Goal: Task Accomplishment & Management: Use online tool/utility

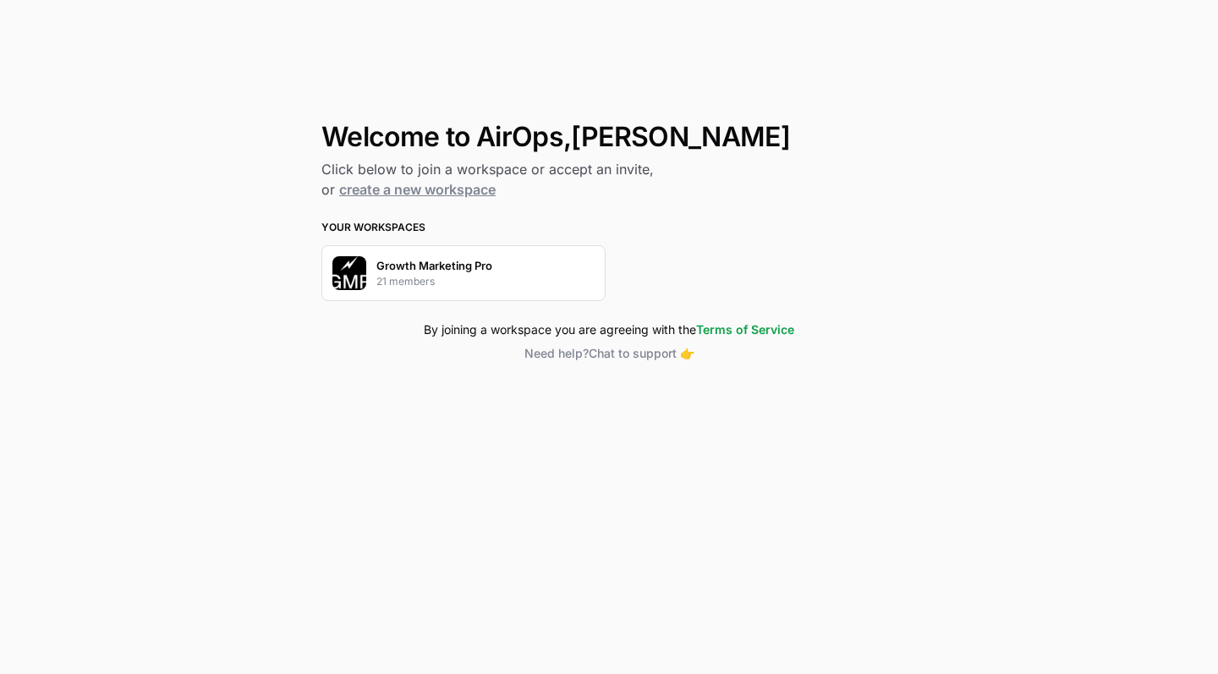
click at [474, 269] on p "Growth Marketing Pro" at bounding box center [434, 265] width 116 height 17
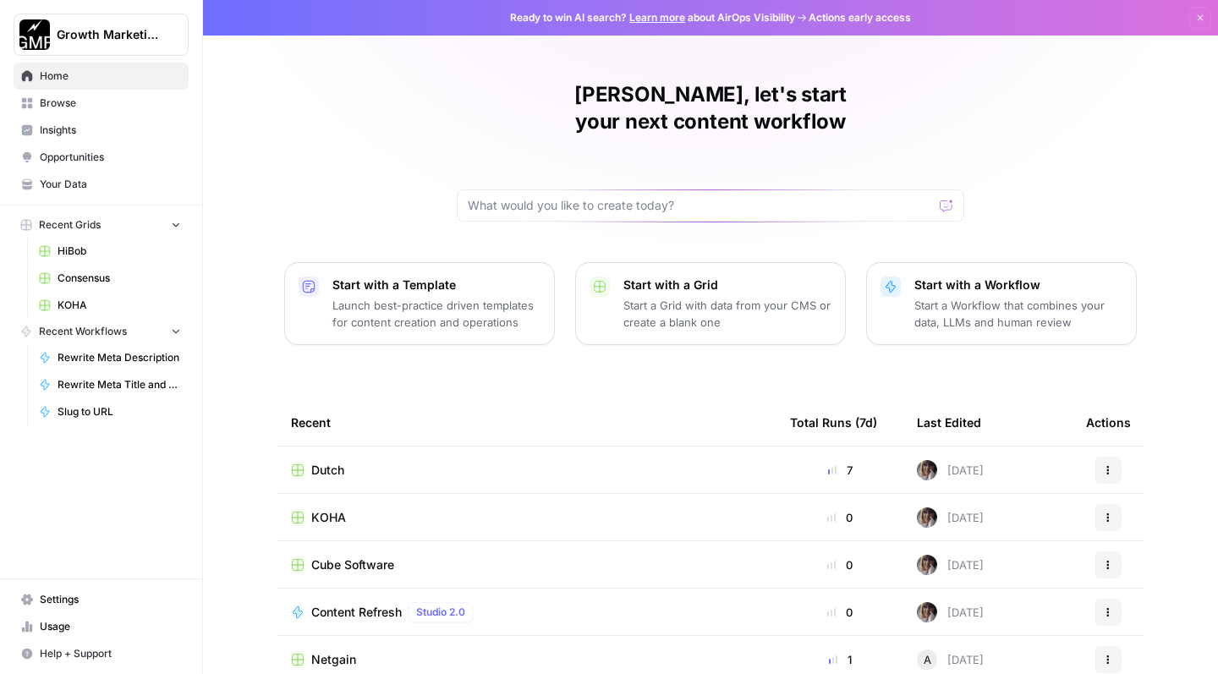
click at [85, 107] on span "Browse" at bounding box center [110, 103] width 141 height 15
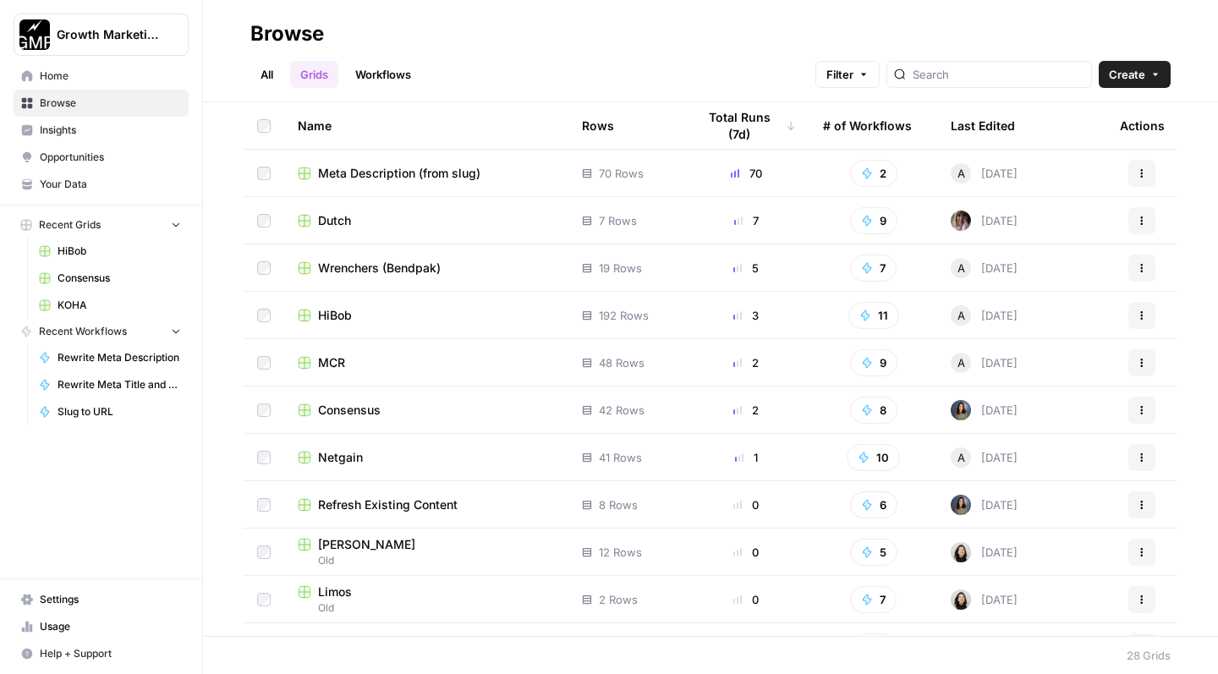
click at [465, 425] on td "Consensus" at bounding box center [426, 410] width 284 height 47
click at [398, 411] on div "Consensus" at bounding box center [426, 410] width 257 height 17
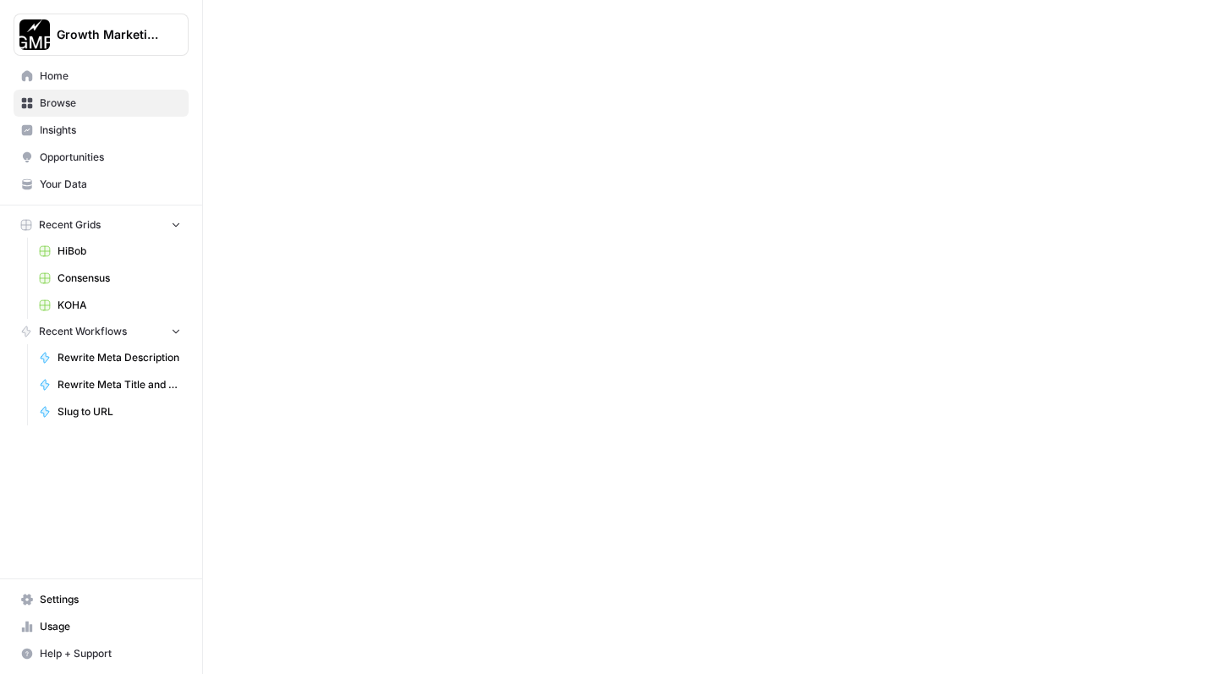
click at [398, 411] on div at bounding box center [710, 337] width 1015 height 674
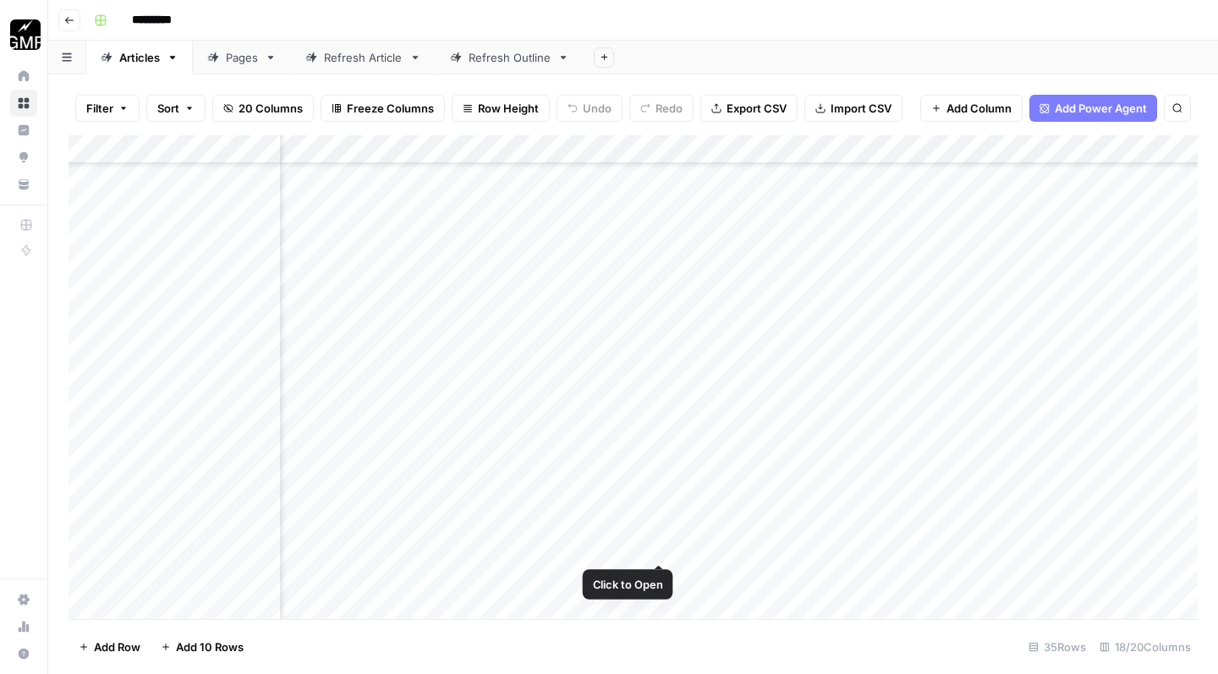
scroll to position [574, 671]
click at [658, 550] on div "Add Column" at bounding box center [633, 379] width 1129 height 489
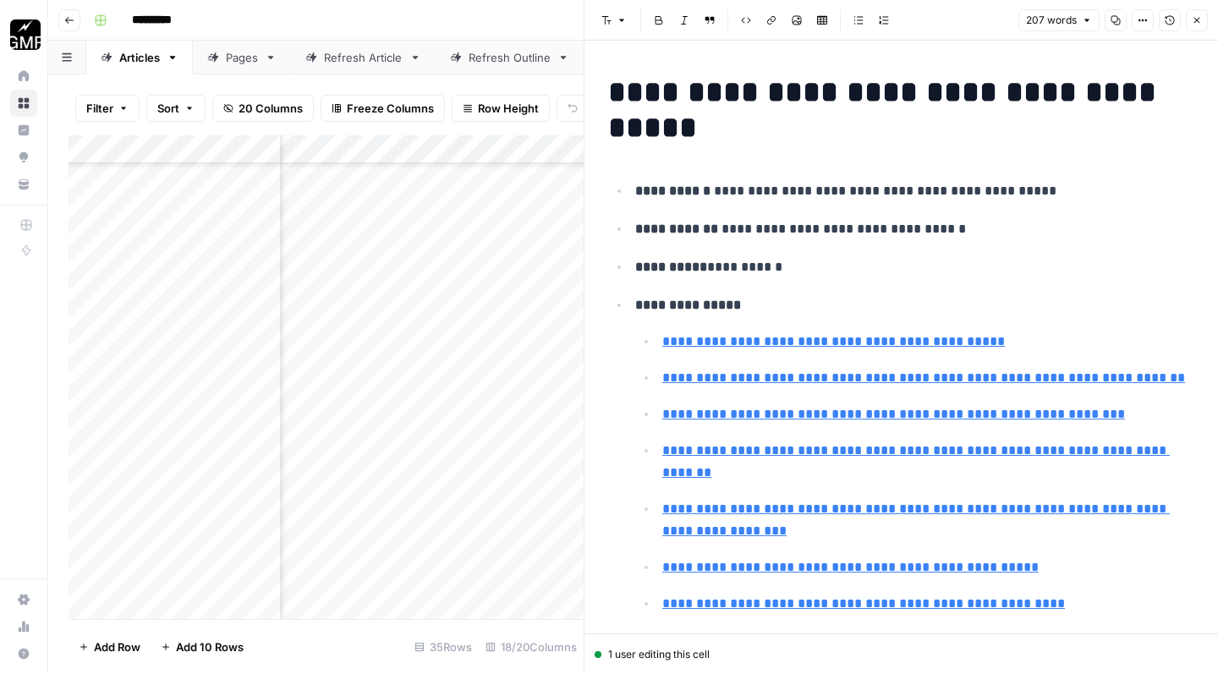
click at [1198, 25] on icon "button" at bounding box center [1197, 20] width 10 height 10
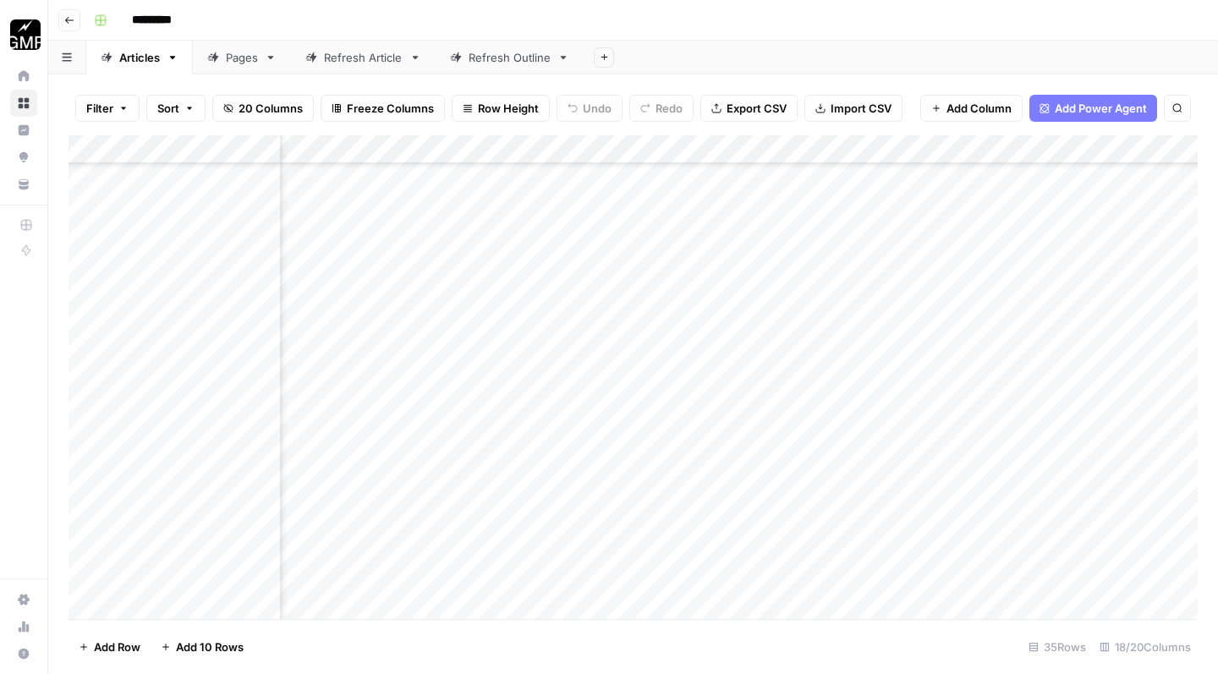
scroll to position [574, 1172]
click at [463, 547] on div "Add Column" at bounding box center [633, 379] width 1129 height 489
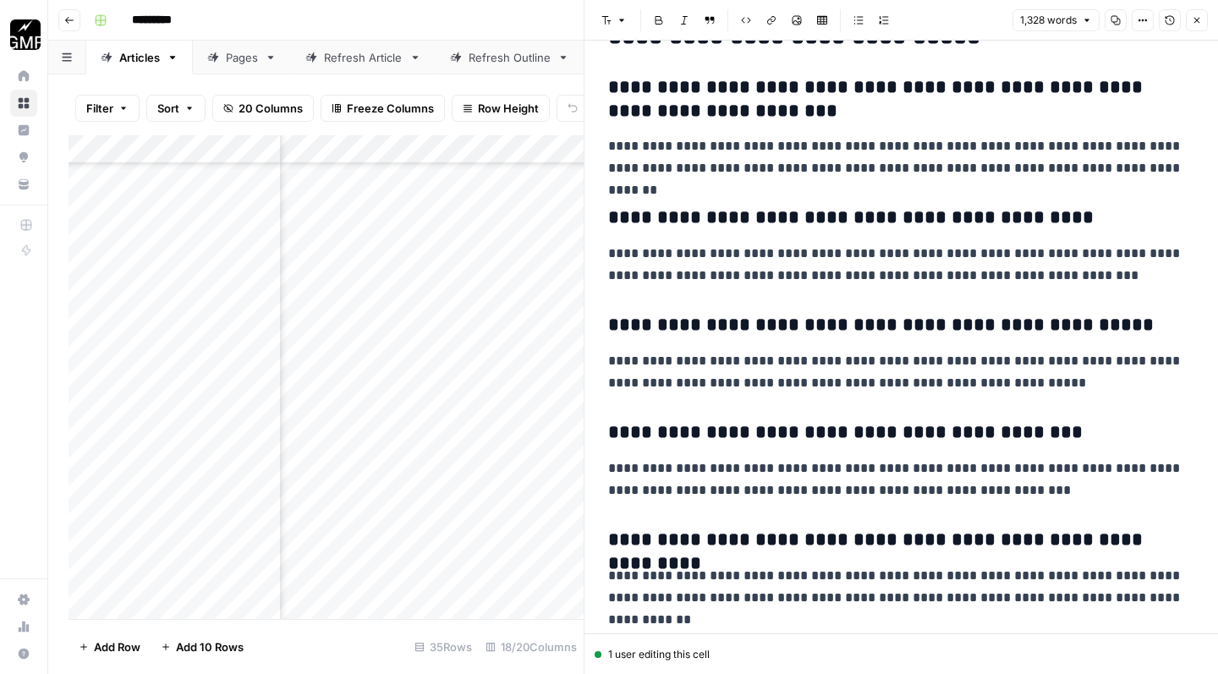
click at [1206, 22] on button "Close" at bounding box center [1197, 20] width 22 height 22
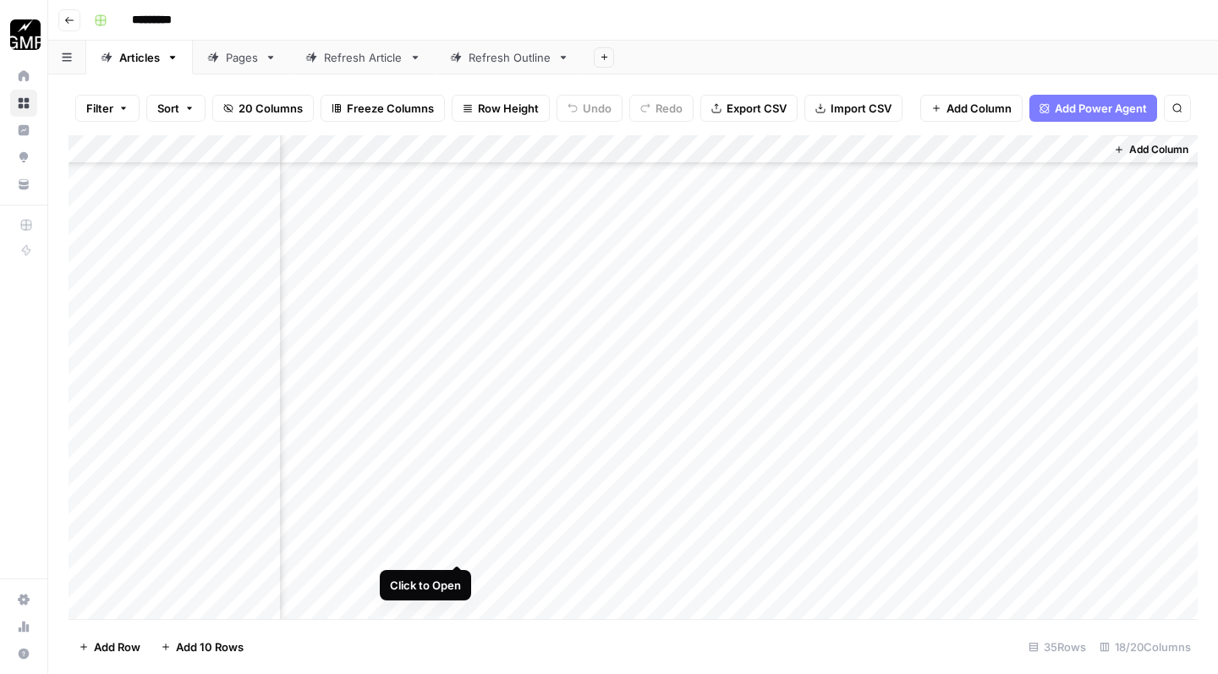
click at [458, 547] on div "Add Column" at bounding box center [633, 379] width 1129 height 489
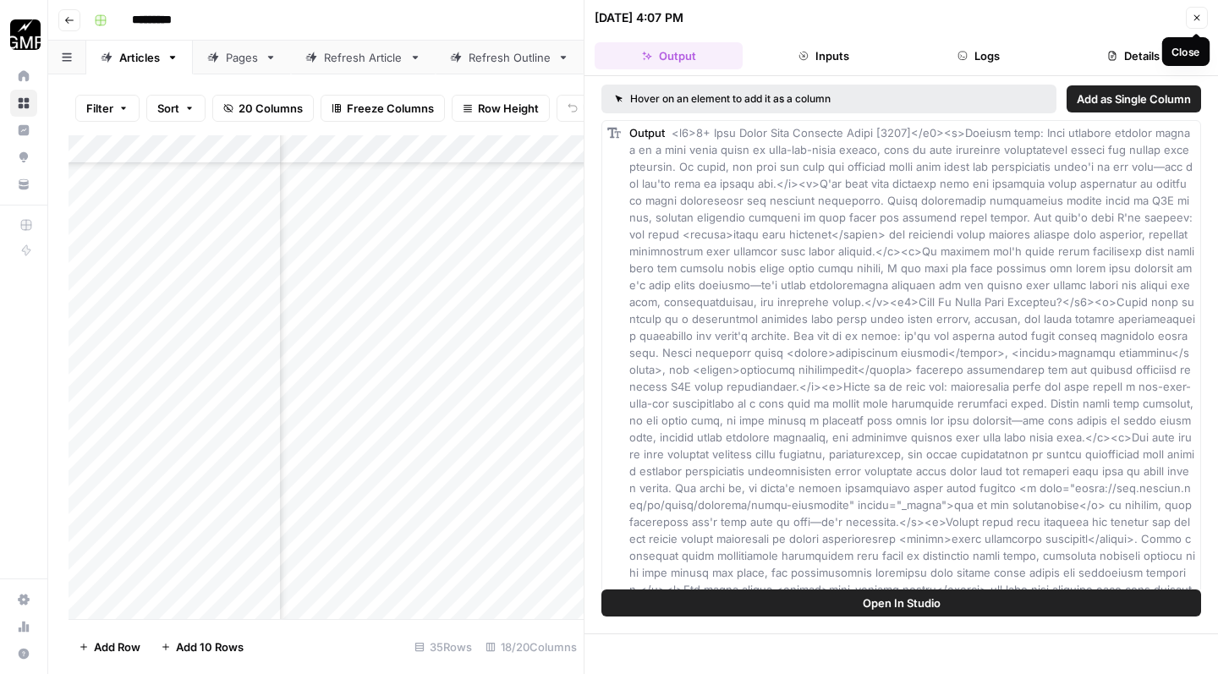
click at [1195, 14] on icon "button" at bounding box center [1197, 18] width 10 height 10
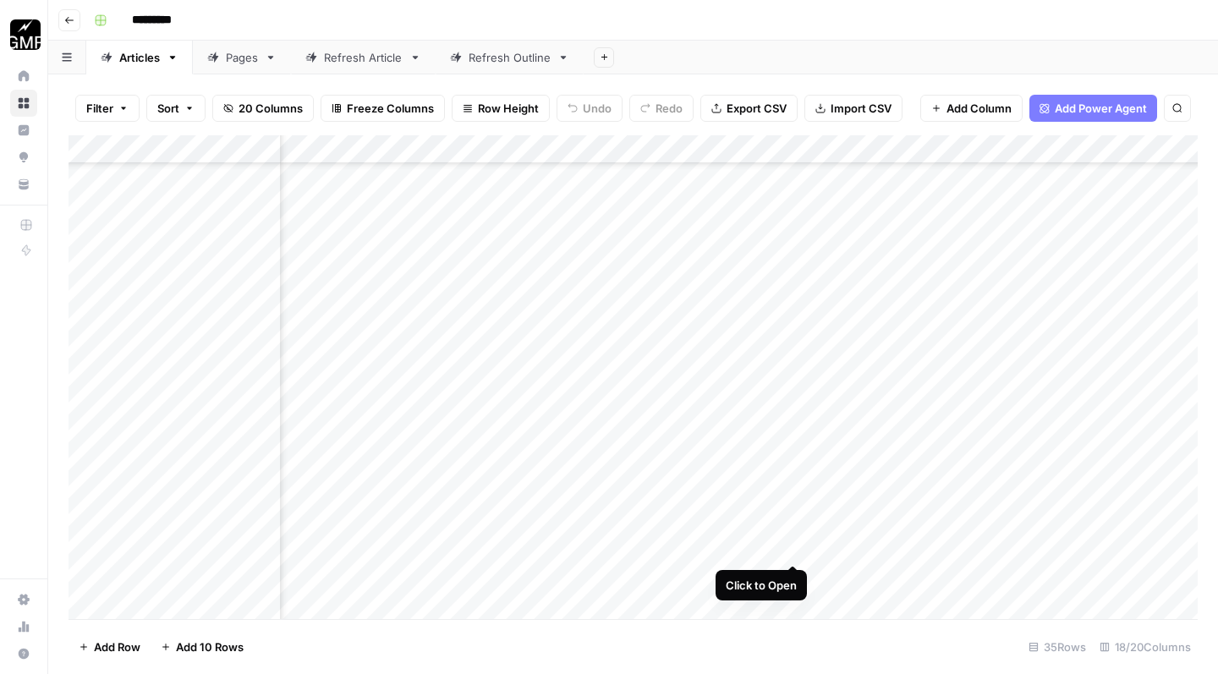
click at [793, 549] on div "Add Column" at bounding box center [633, 379] width 1129 height 489
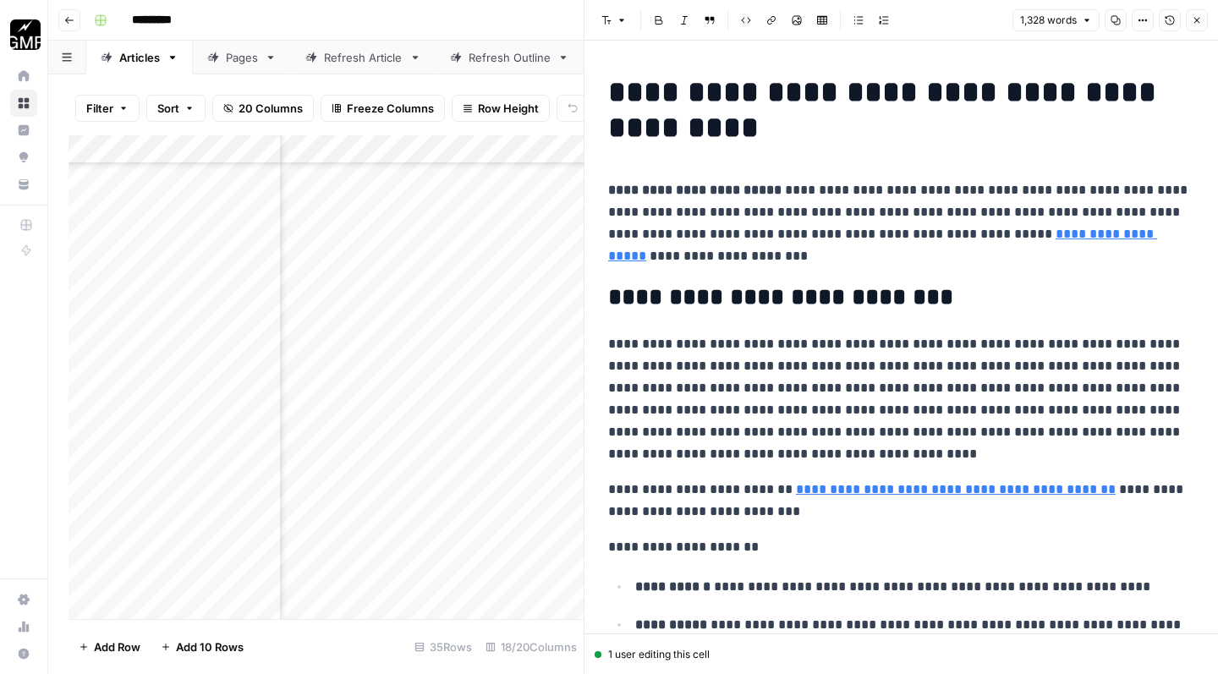
click at [1198, 21] on icon "button" at bounding box center [1198, 21] width 6 height 6
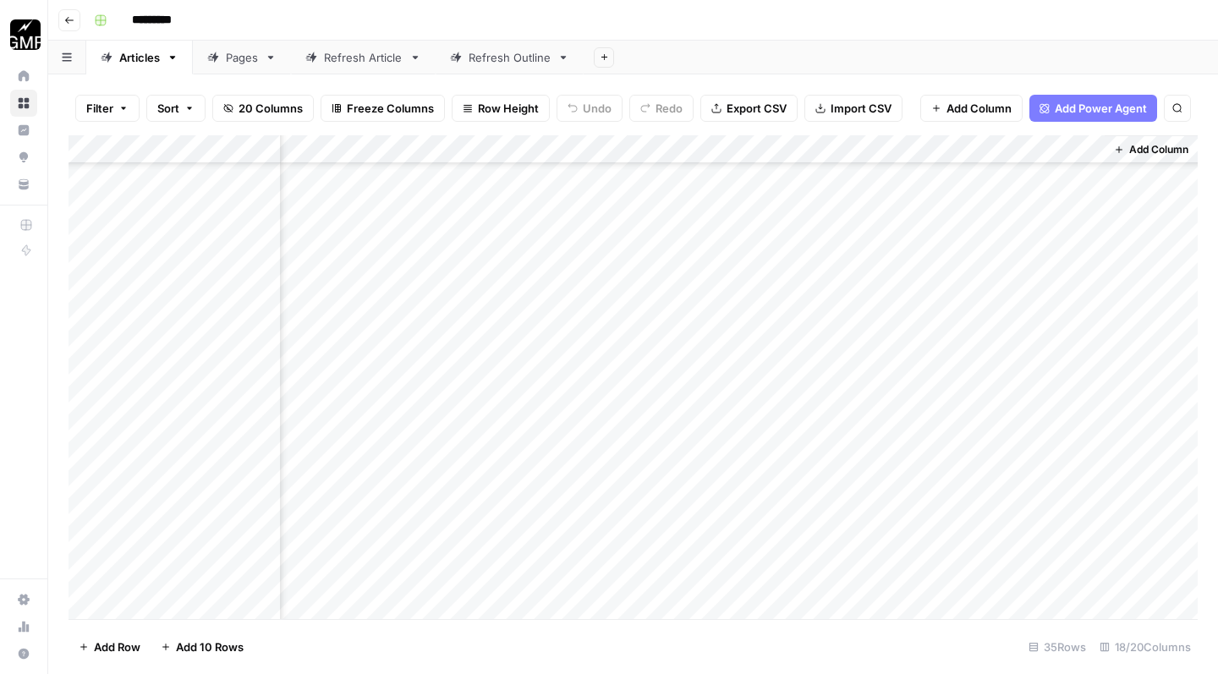
scroll to position [574, 1729]
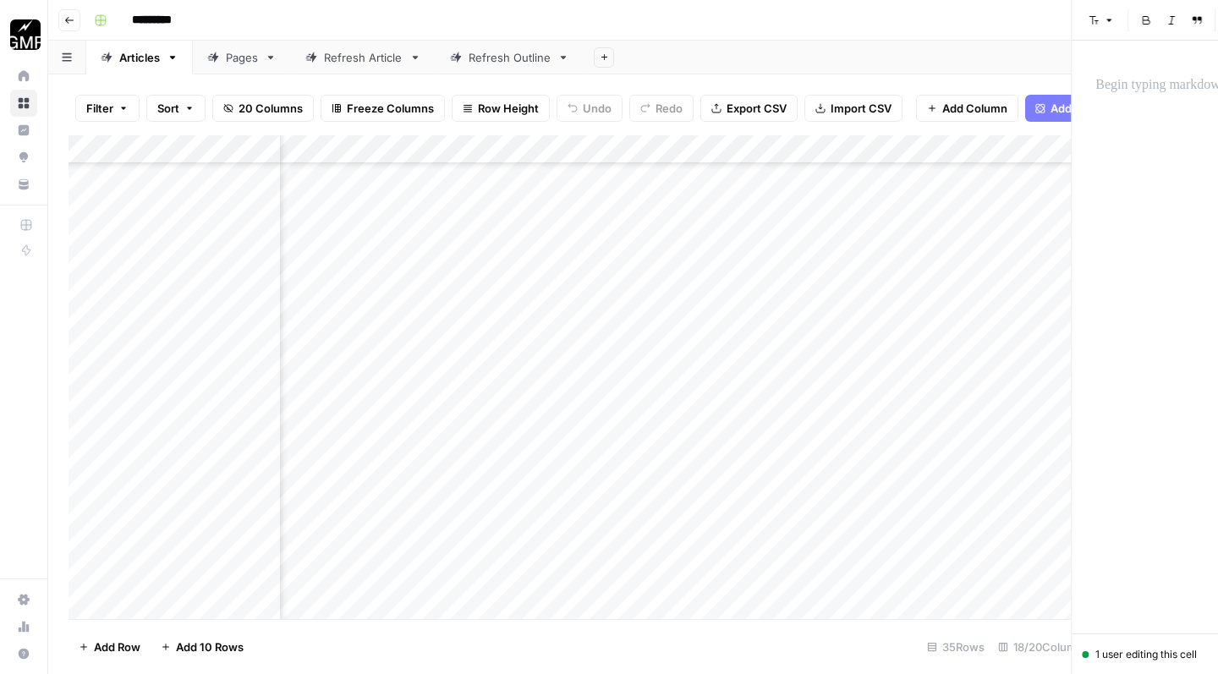
scroll to position [104, 0]
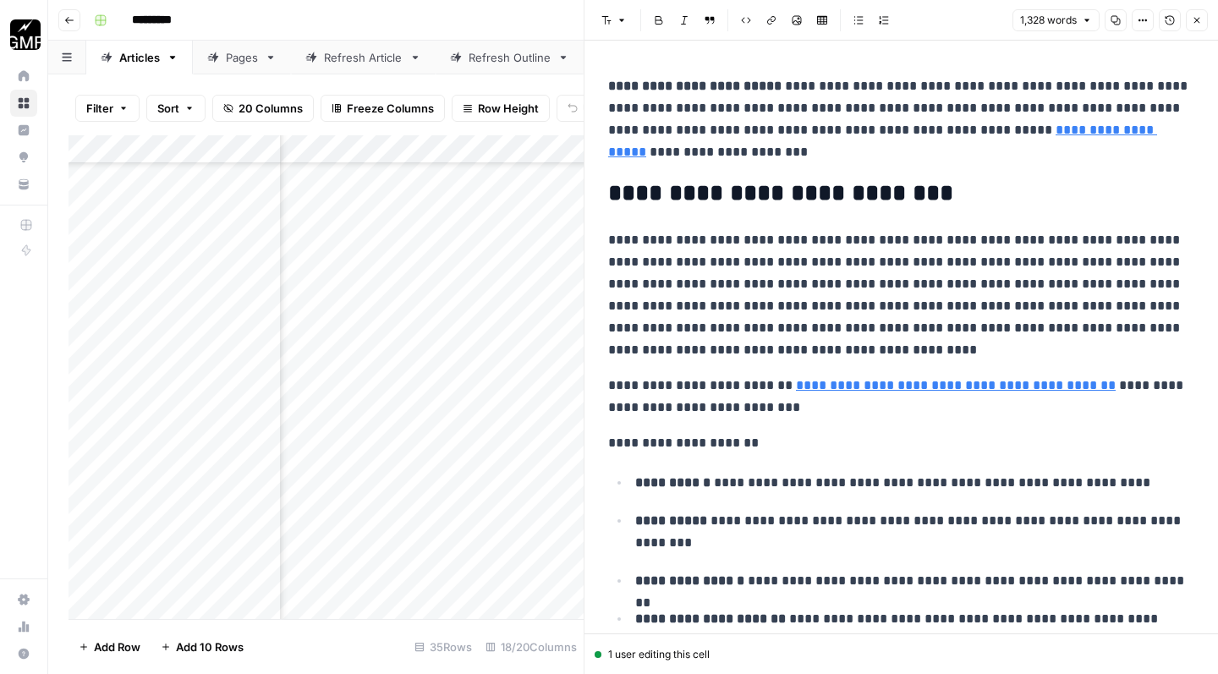
click at [1196, 25] on button "Close" at bounding box center [1197, 20] width 22 height 22
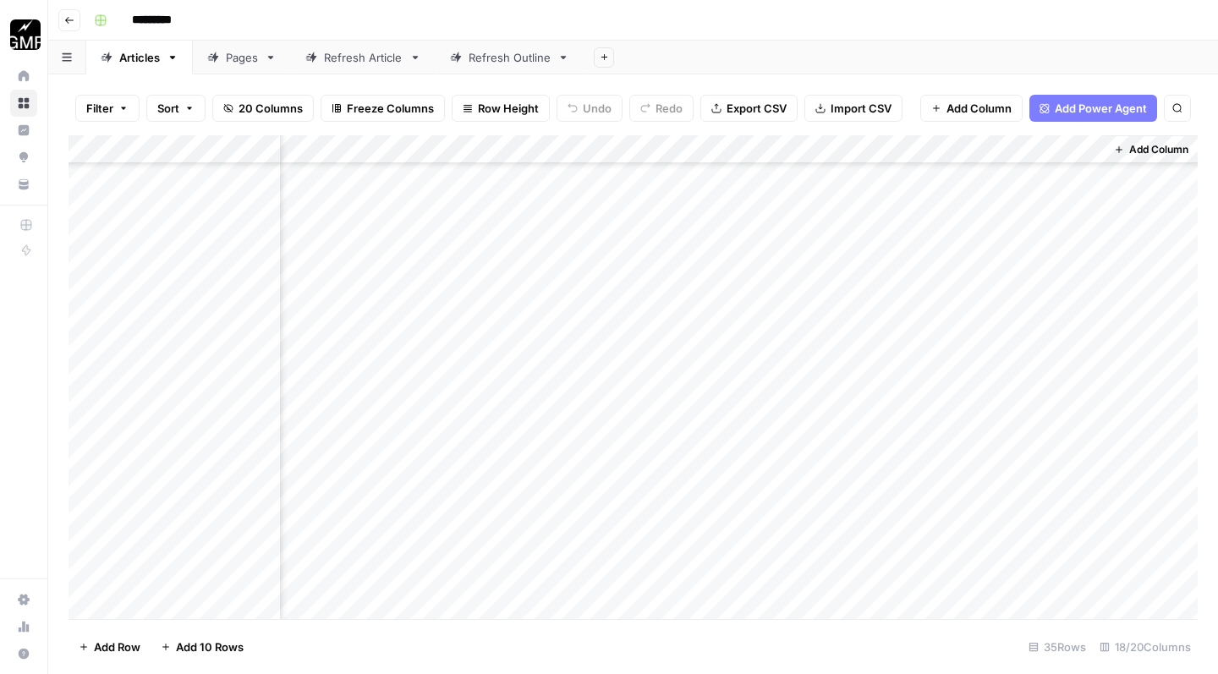
scroll to position [1, 0]
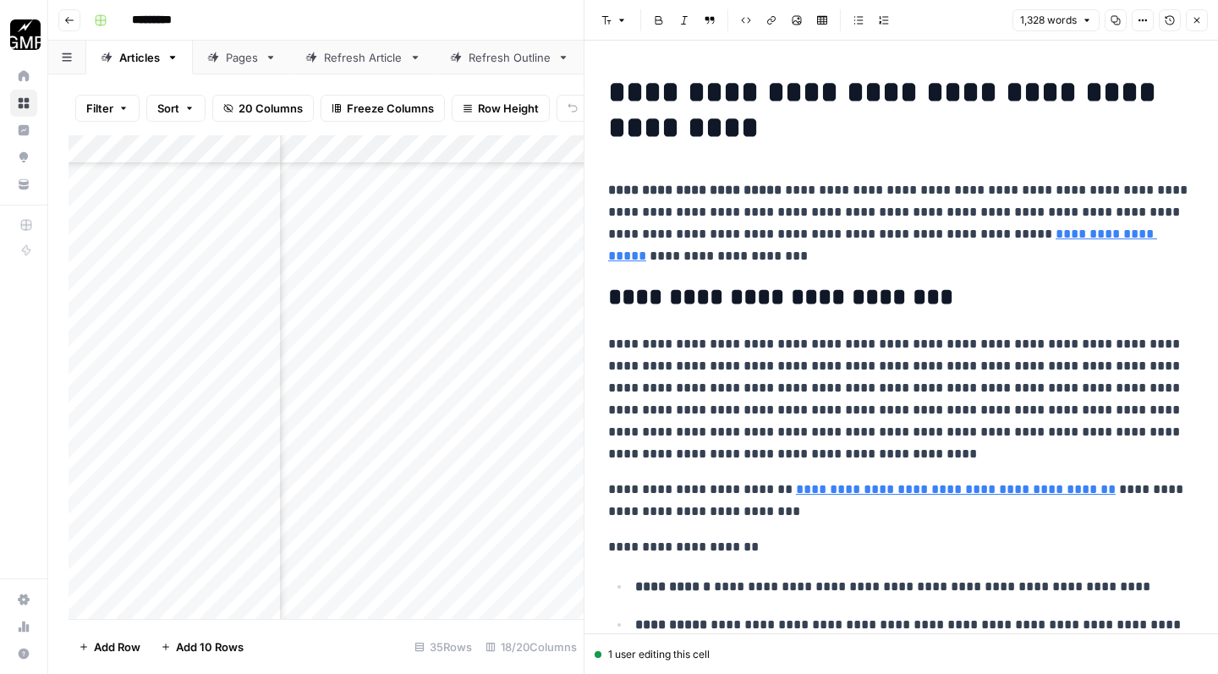
click at [1200, 25] on button "Close" at bounding box center [1197, 20] width 22 height 22
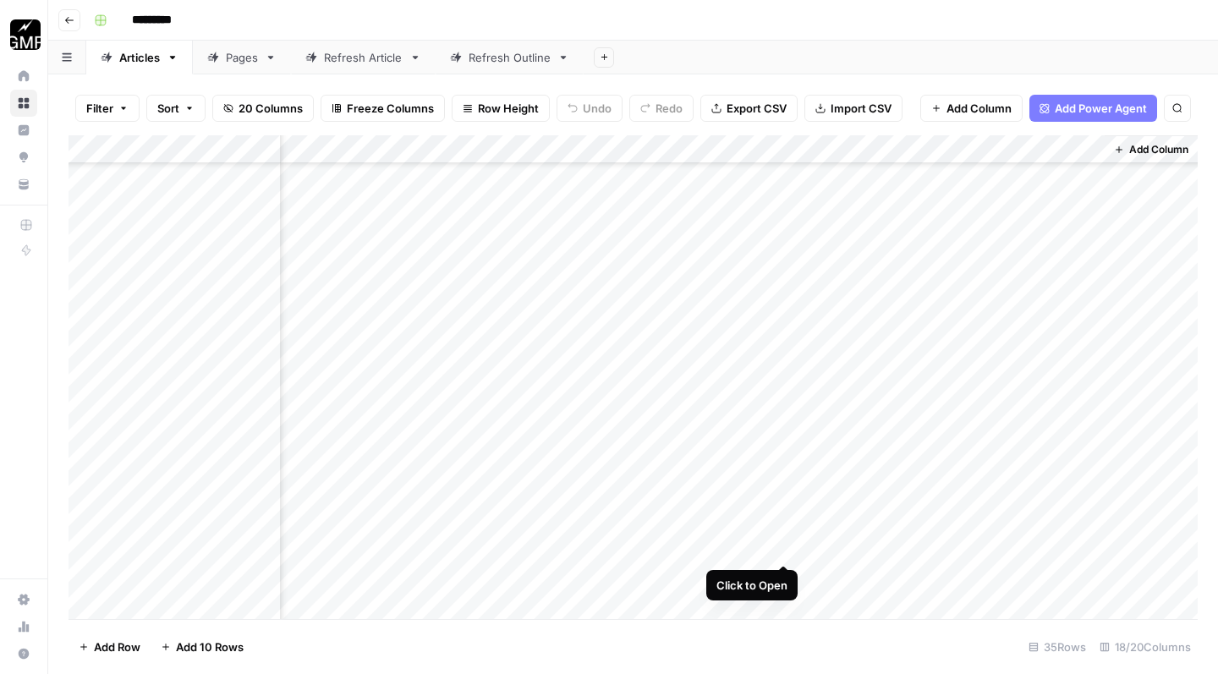
click at [783, 546] on div "Add Column" at bounding box center [633, 379] width 1129 height 489
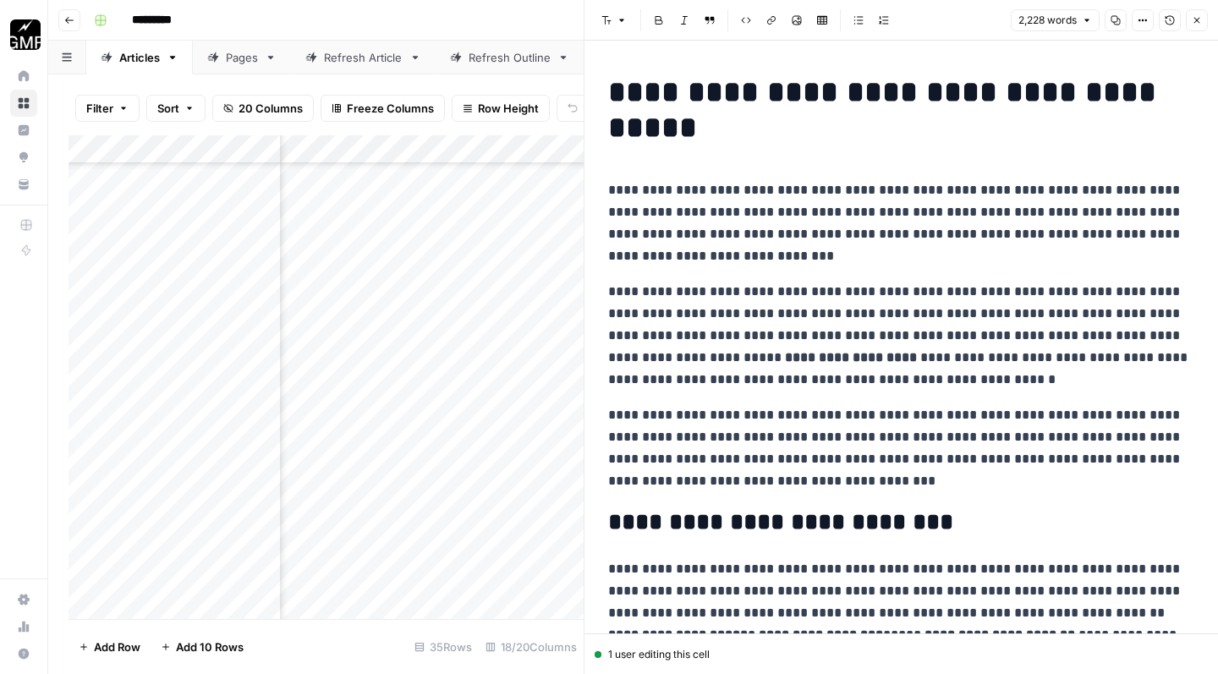
scroll to position [-1, 0]
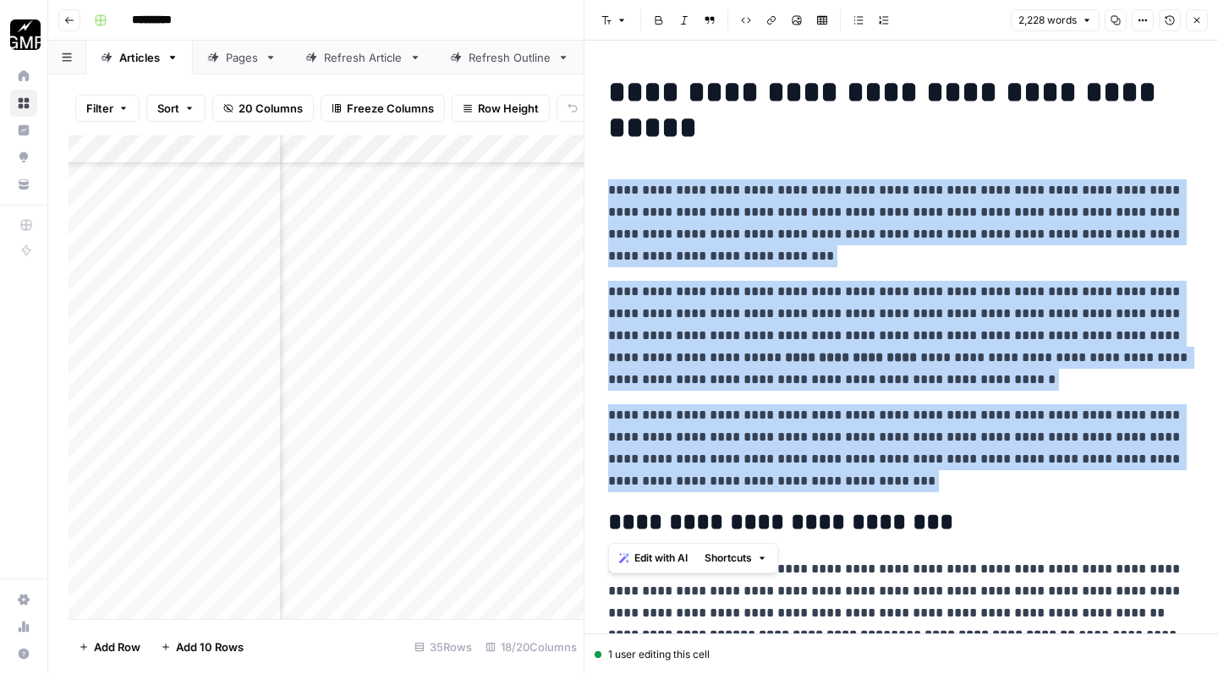
drag, startPoint x: 610, startPoint y: 190, endPoint x: 874, endPoint y: 495, distance: 403.7
copy div "**********"
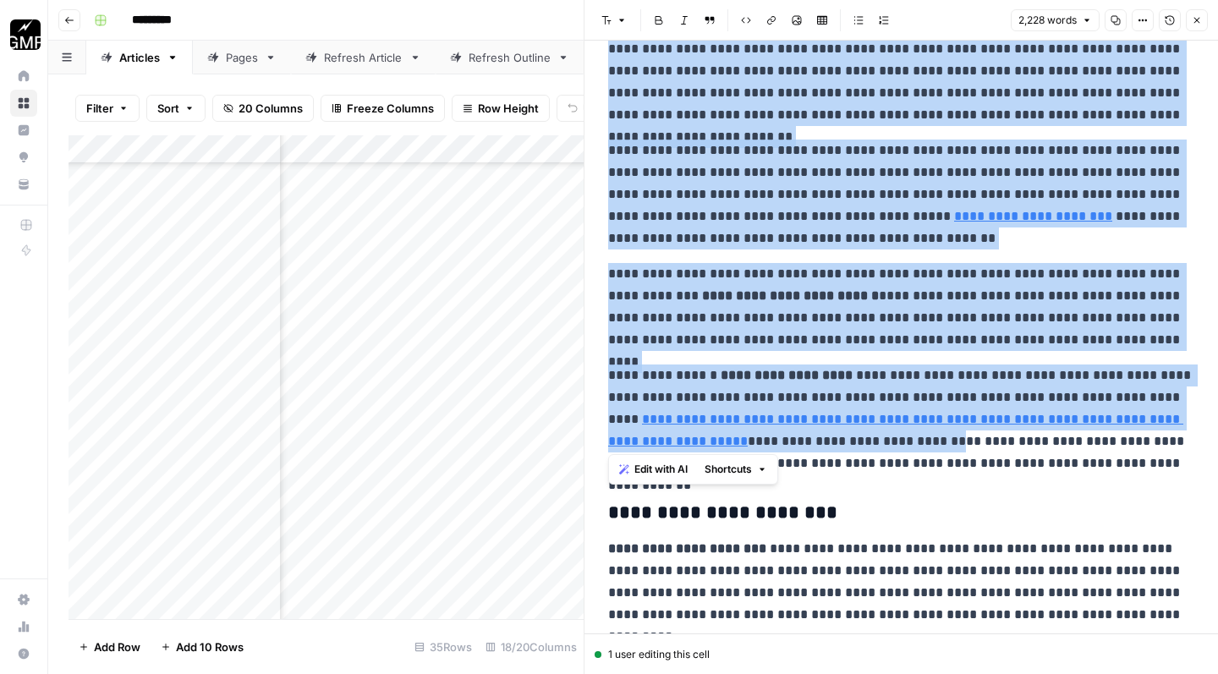
scroll to position [651, 0]
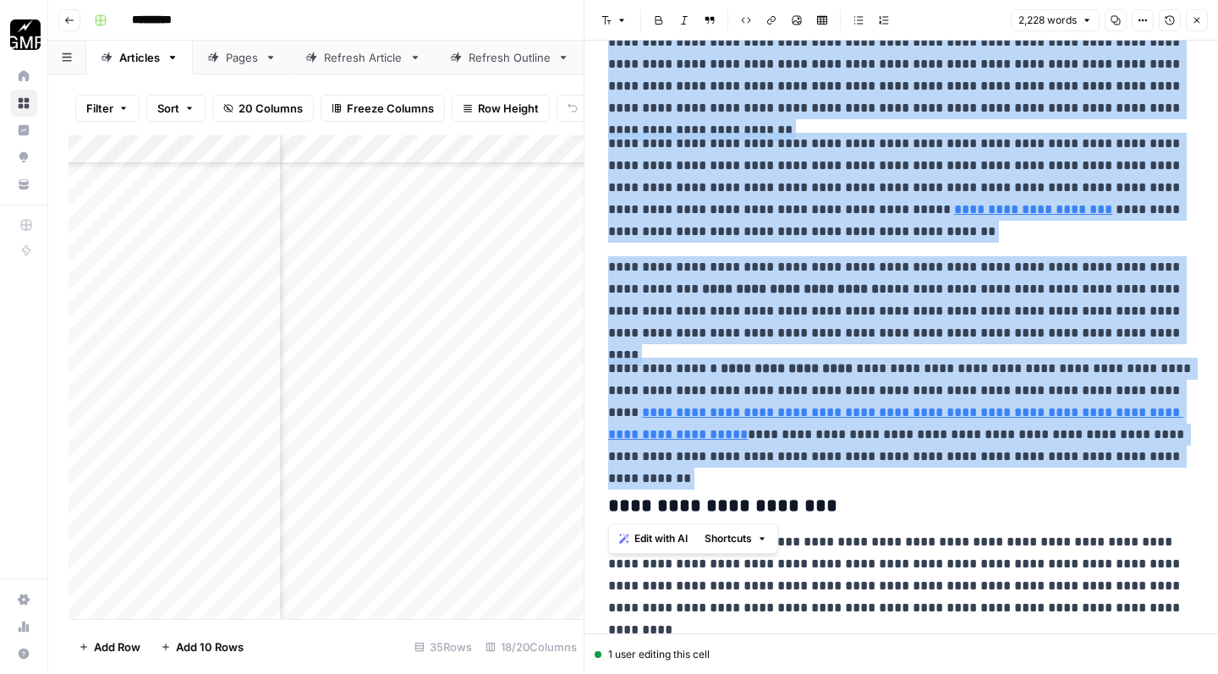
drag, startPoint x: 612, startPoint y: 111, endPoint x: 1172, endPoint y: 469, distance: 664.6
copy div "**********"
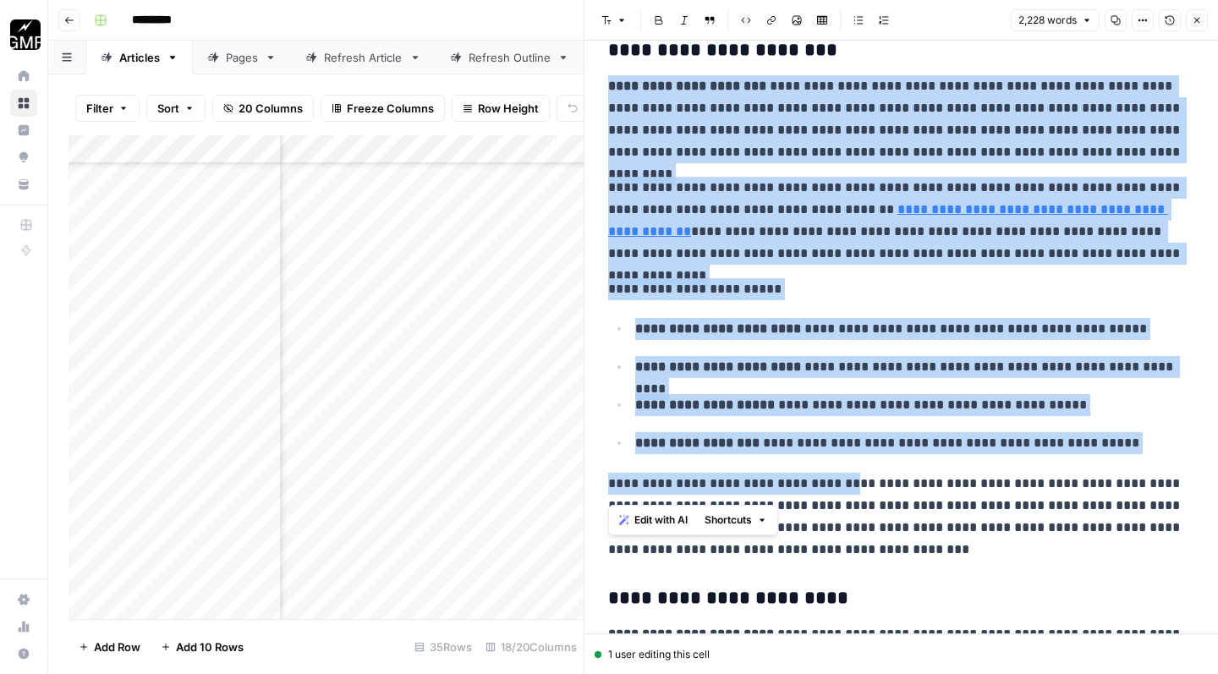
scroll to position [1107, 0]
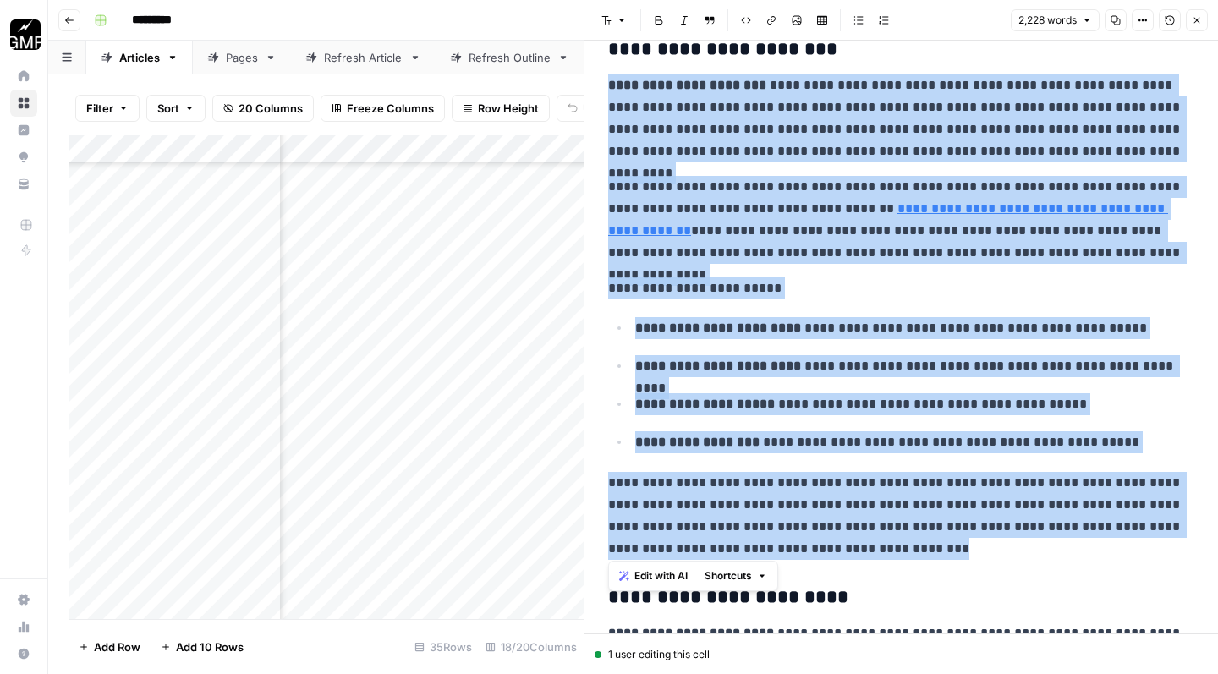
drag, startPoint x: 608, startPoint y: 255, endPoint x: 897, endPoint y: 545, distance: 409.2
copy div "**********"
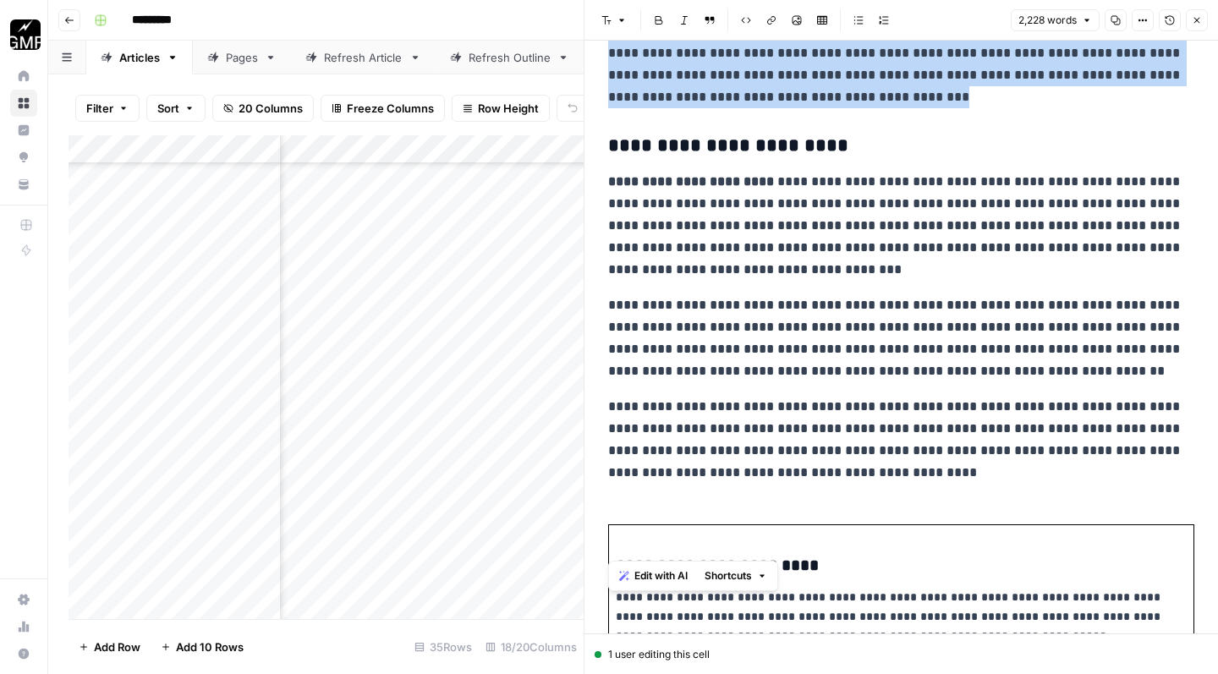
scroll to position [1591, 0]
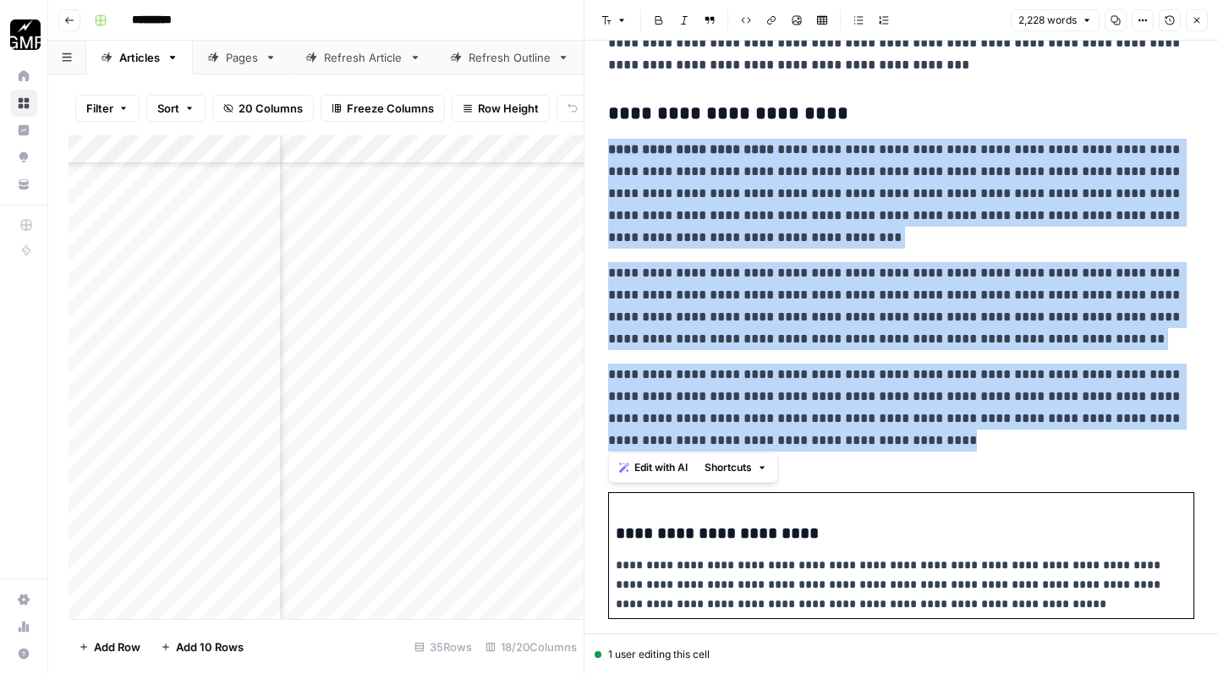
drag, startPoint x: 608, startPoint y: 146, endPoint x: 864, endPoint y: 431, distance: 382.8
copy div "**********"
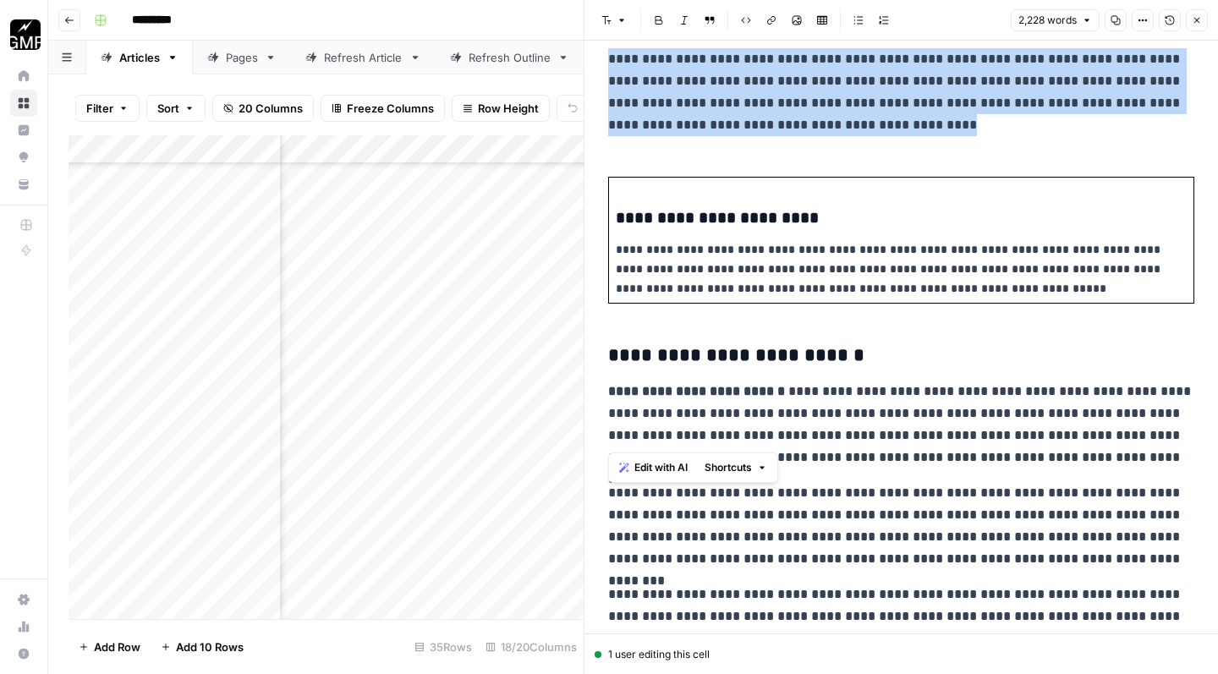
scroll to position [1909, 0]
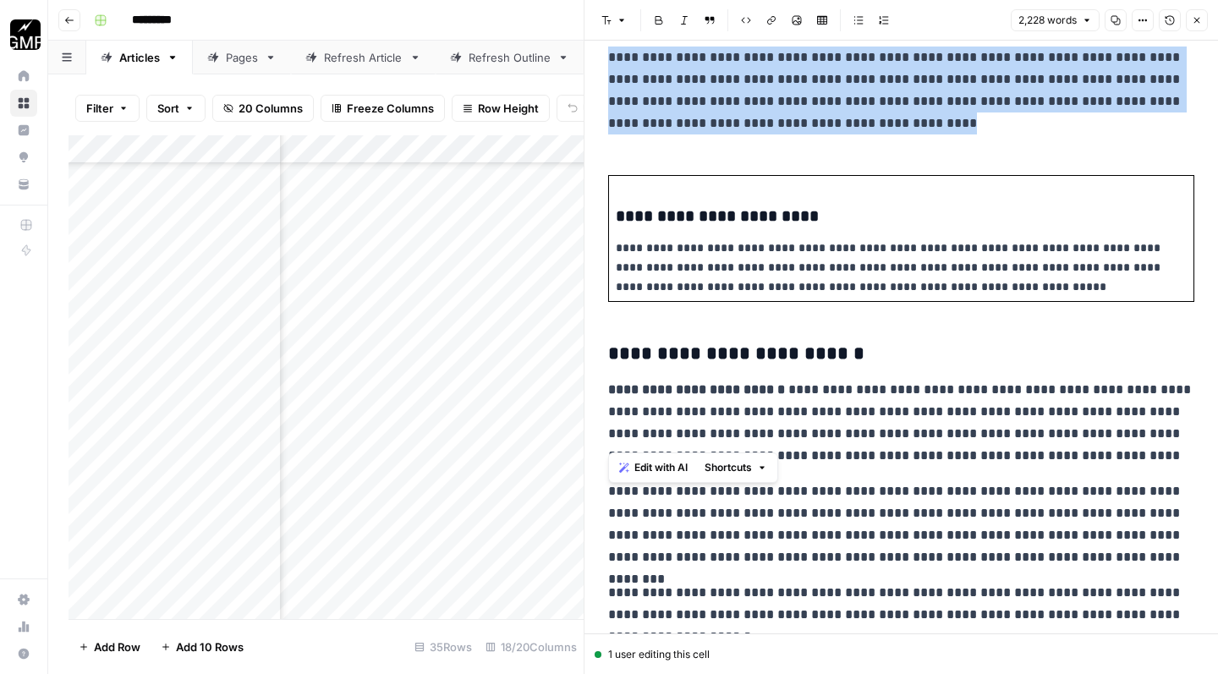
click at [871, 219] on h3 "**********" at bounding box center [901, 216] width 571 height 20
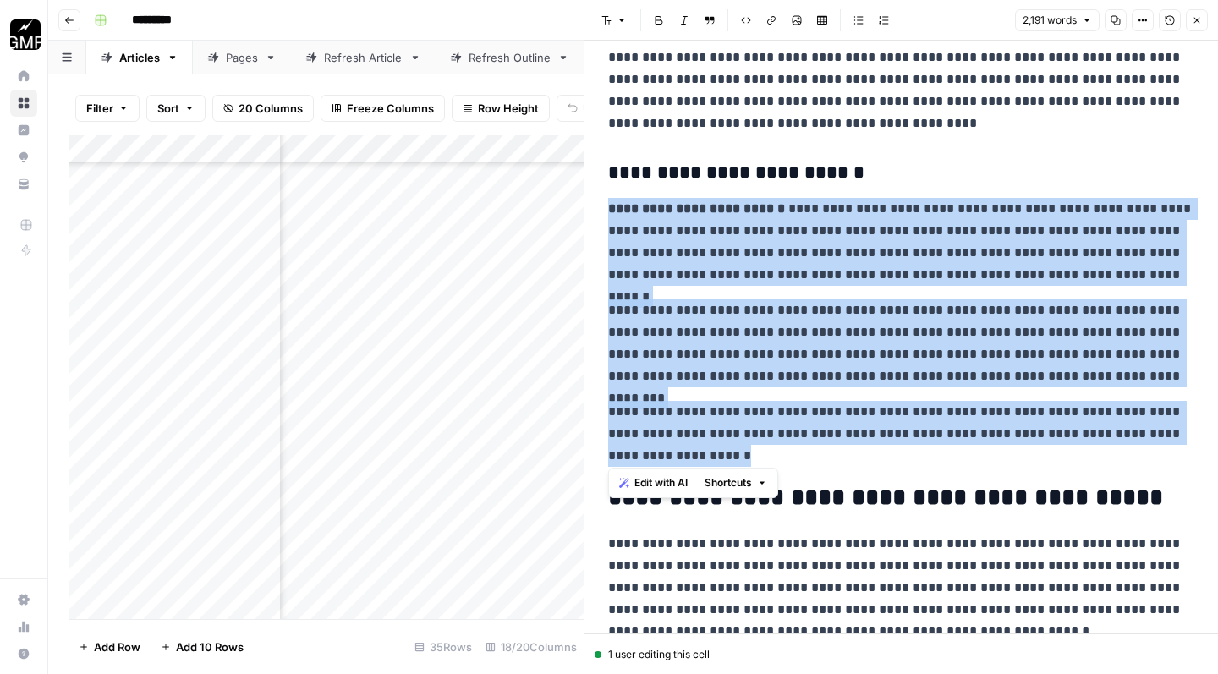
drag, startPoint x: 607, startPoint y: 206, endPoint x: 740, endPoint y: 454, distance: 281.2
copy div "**********"
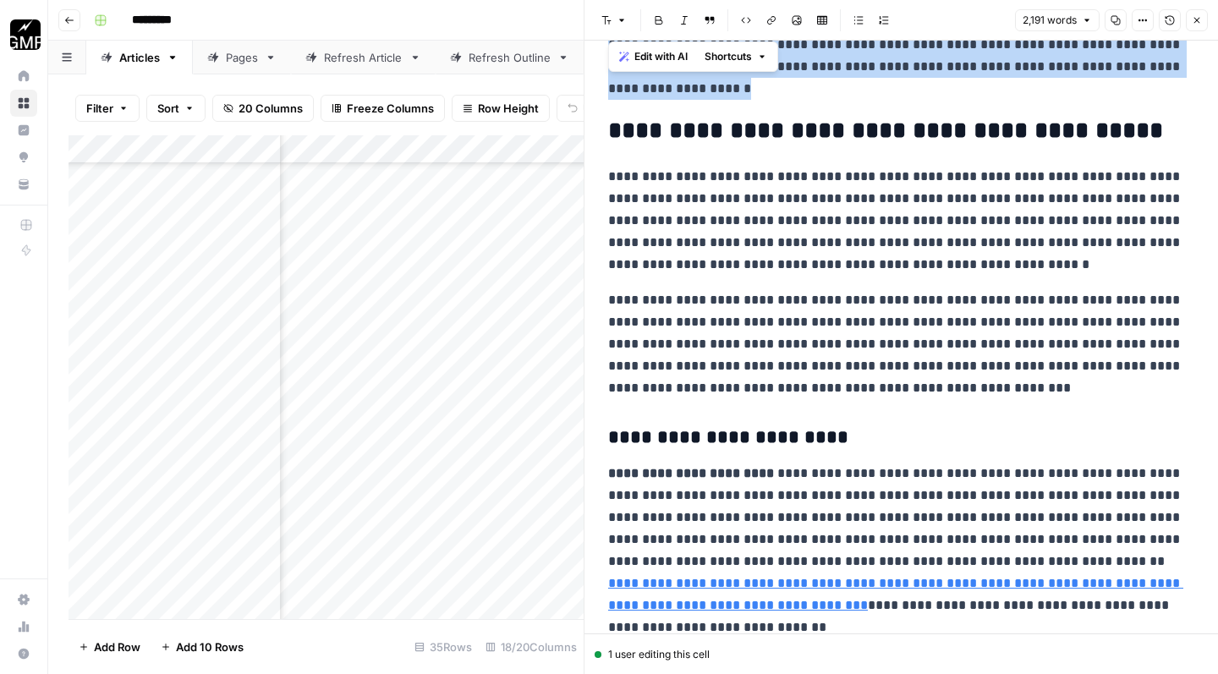
scroll to position [2256, 0]
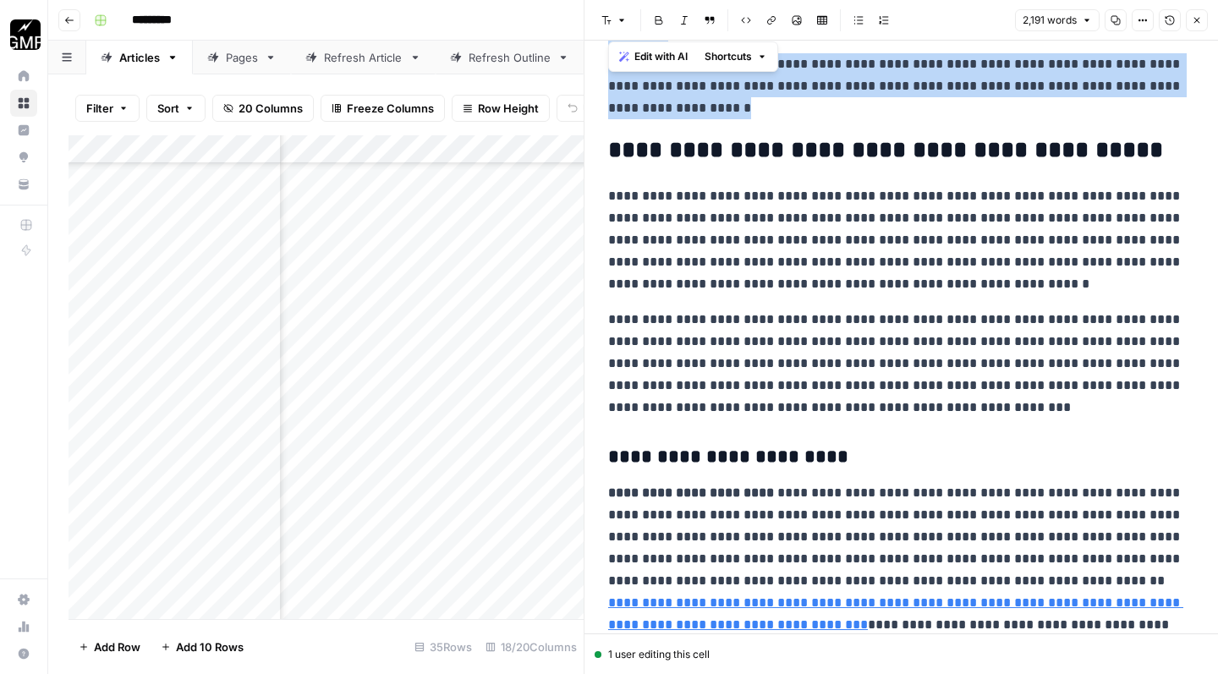
click at [952, 409] on p "**********" at bounding box center [901, 364] width 586 height 110
